Goal: Obtain resource: Download file/media

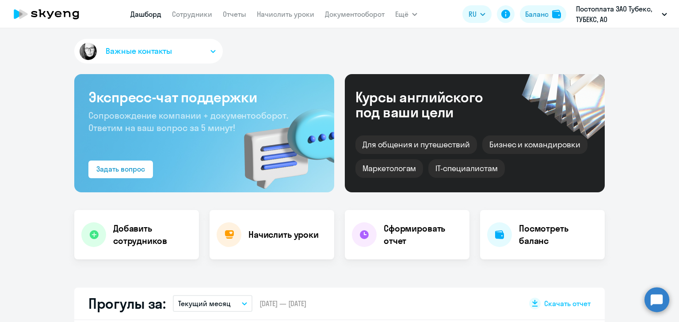
select select "30"
click at [235, 11] on link "Отчеты" at bounding box center [234, 14] width 23 height 9
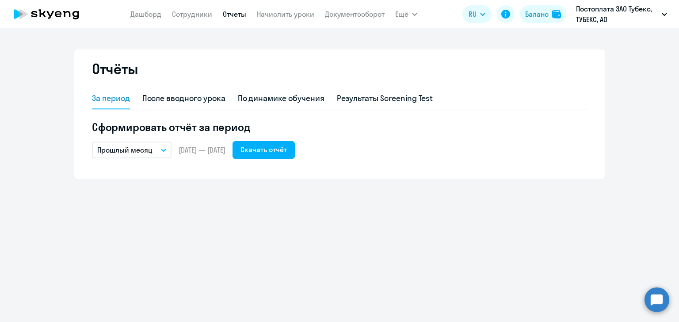
click at [168, 150] on button "Прошлый месяц" at bounding box center [132, 150] width 80 height 17
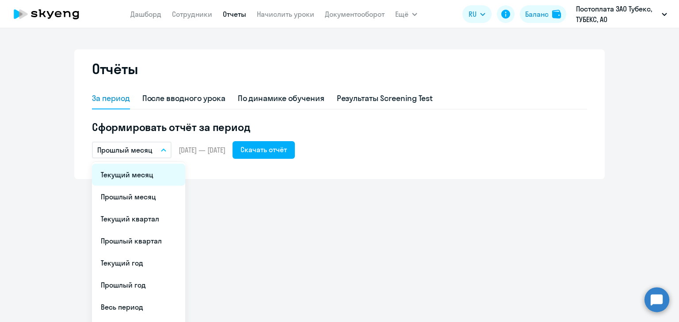
click at [144, 180] on li "Текущий месяц" at bounding box center [138, 175] width 93 height 22
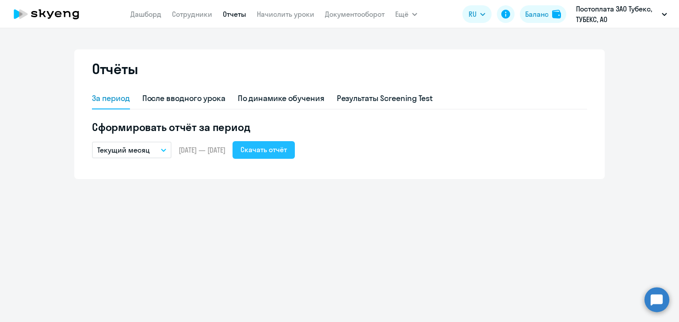
click at [276, 151] on div "Скачать отчёт" at bounding box center [263, 149] width 46 height 11
